Goal: Find specific page/section: Find specific page/section

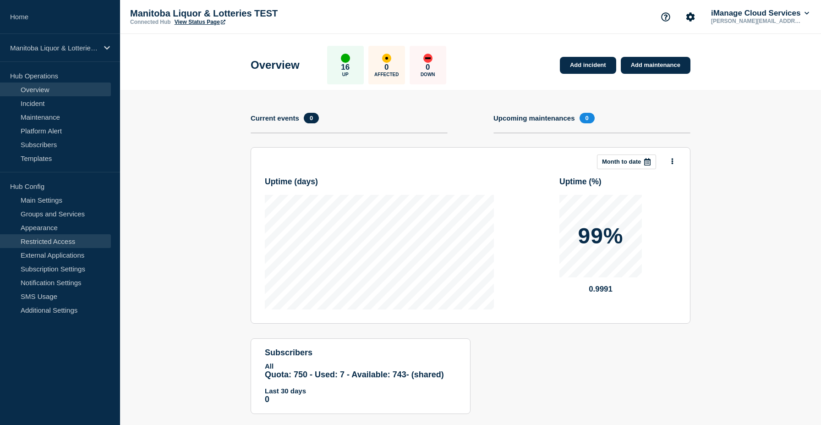
click at [75, 243] on link "Restricted Access" at bounding box center [55, 241] width 111 height 14
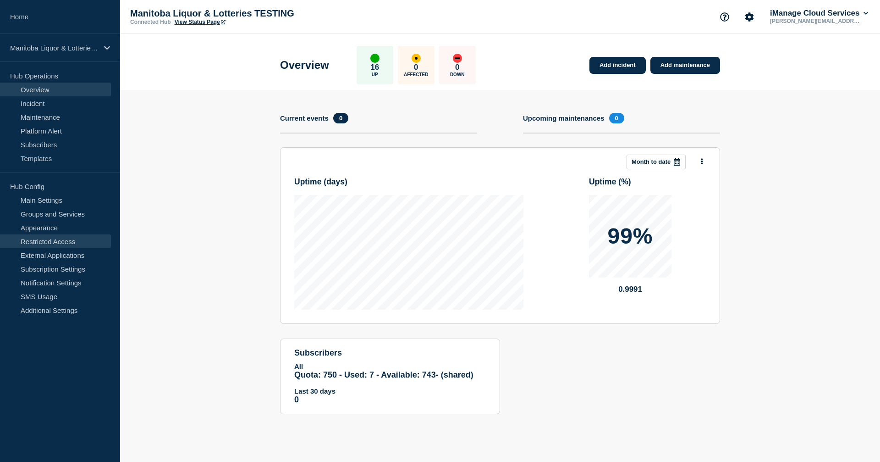
click at [64, 242] on link "Restricted Access" at bounding box center [55, 241] width 111 height 14
